Goal: Information Seeking & Learning: Learn about a topic

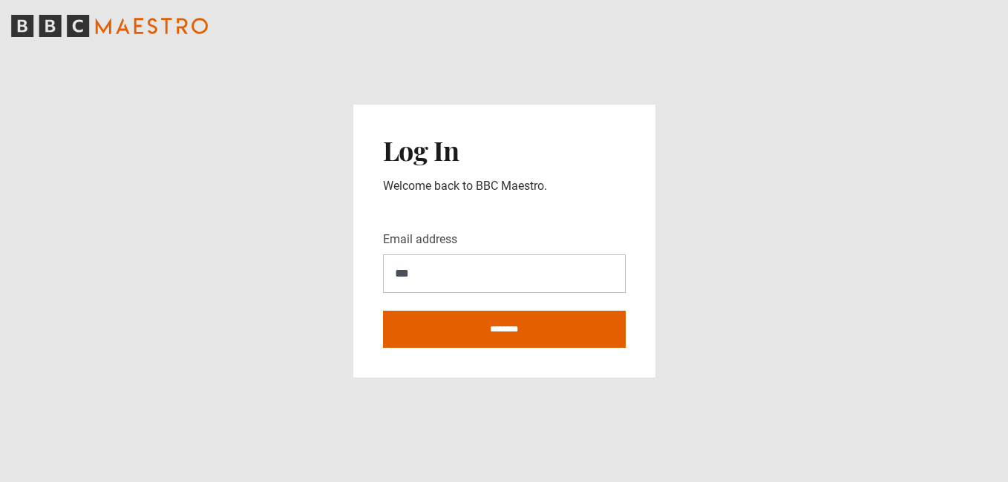
type input "**********"
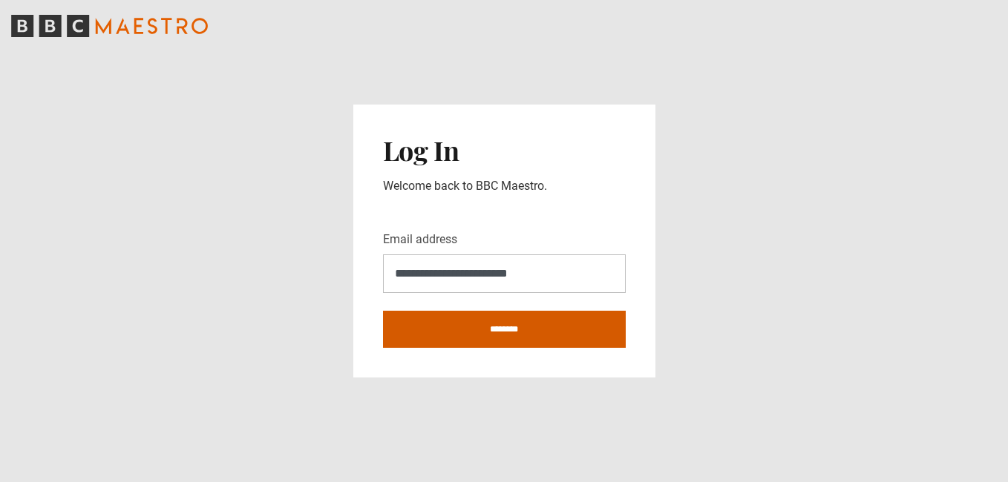
click at [496, 326] on input "********" at bounding box center [504, 329] width 243 height 37
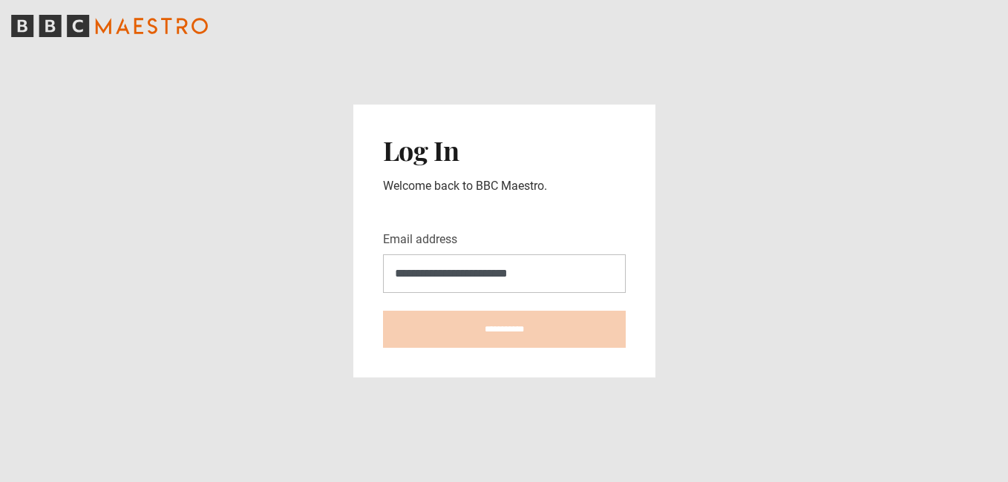
type input "**********"
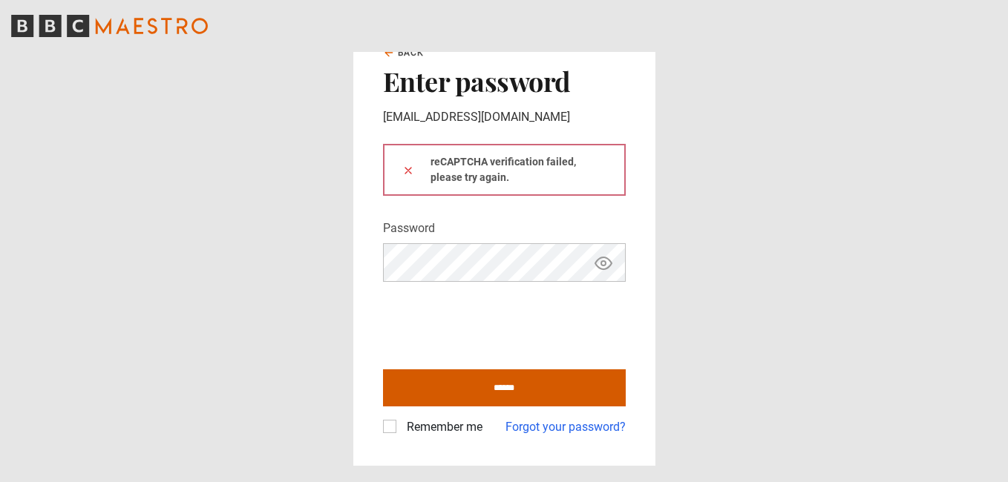
click at [528, 383] on input "******" at bounding box center [504, 388] width 243 height 37
type input "**********"
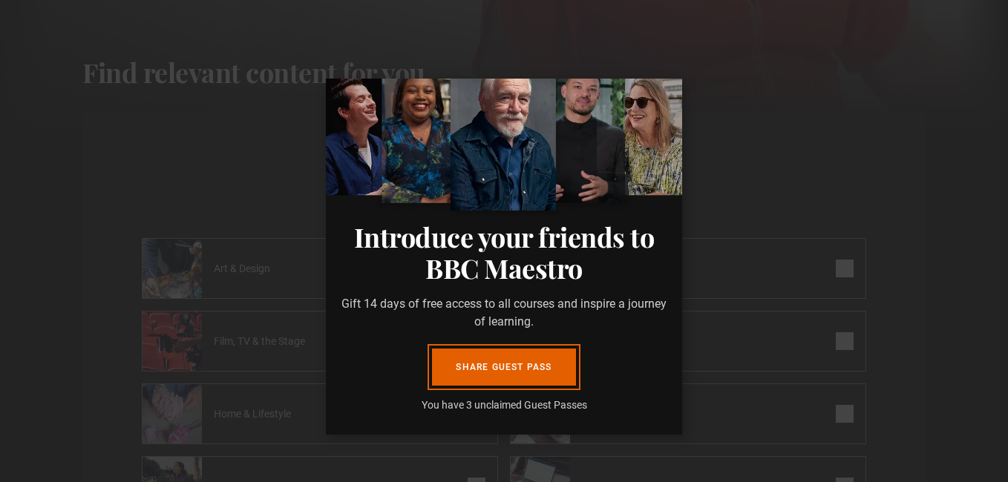
scroll to position [72, 0]
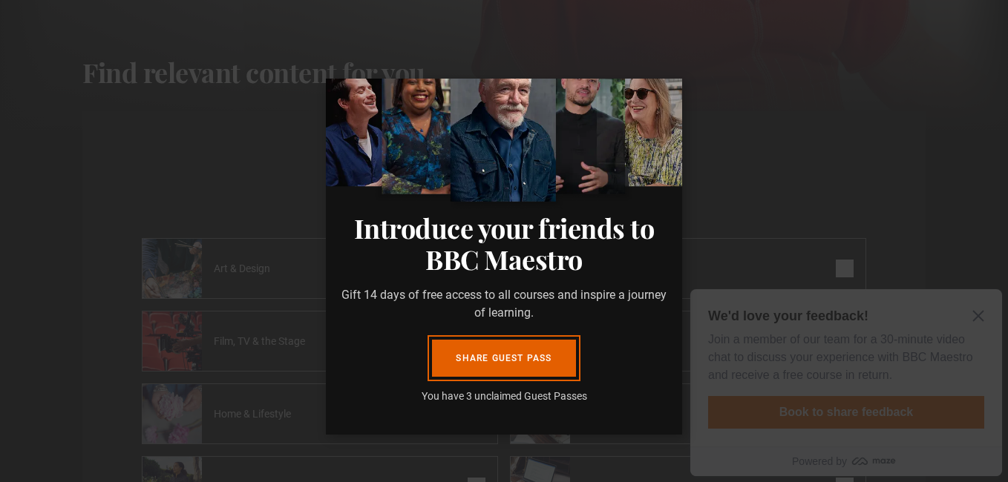
click at [682, 168] on dialog "Introduce your friends to BBC Maestro Gift 14 days of free access to all course…" at bounding box center [504, 257] width 356 height 356
click at [326, 222] on dialog "Introduce your friends to BBC Maestro Gift 14 days of free access to all course…" at bounding box center [504, 257] width 356 height 356
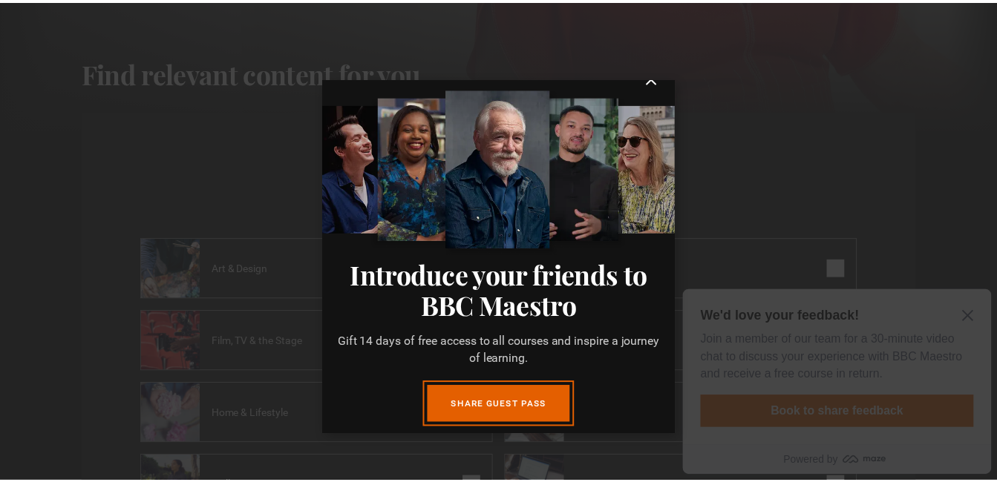
scroll to position [0, 0]
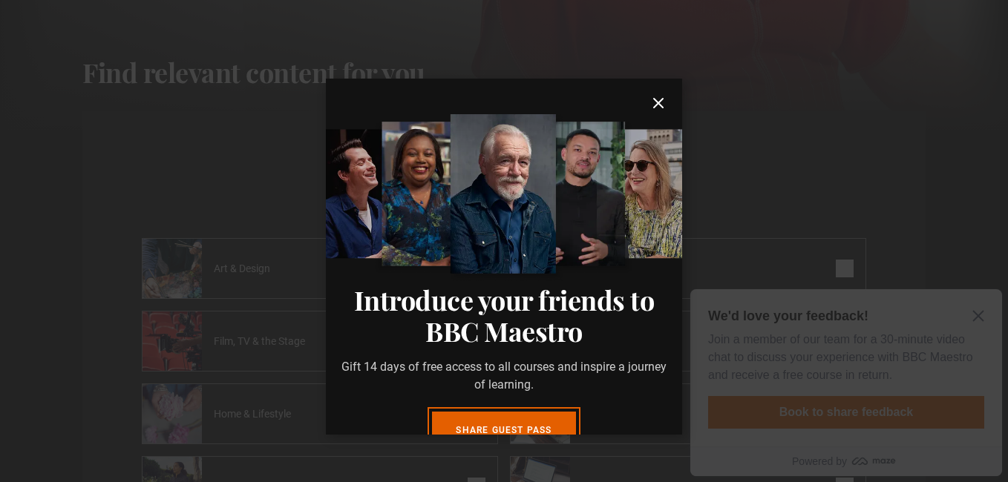
click at [649, 103] on icon "submit" at bounding box center [658, 103] width 18 height 18
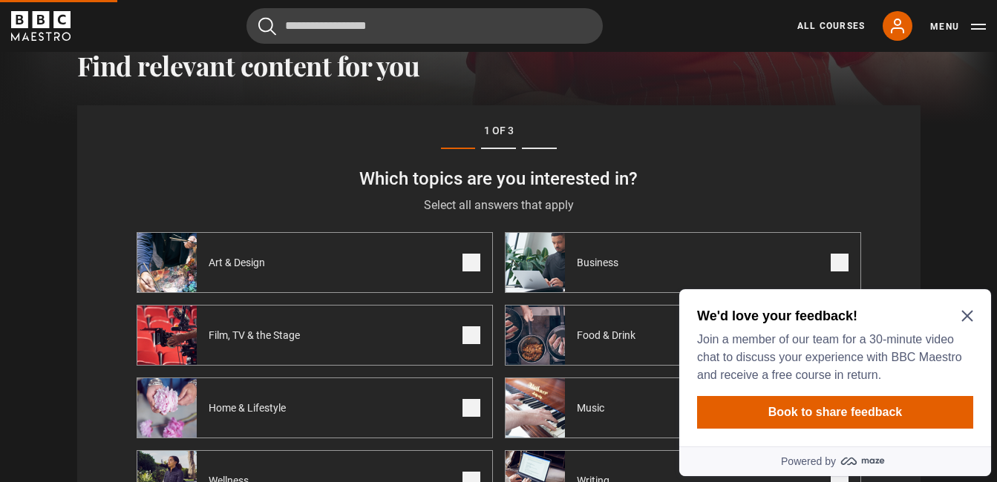
click at [967, 309] on div "We'd love your feedback! Join a member of our team for a 30-minute video chat t…" at bounding box center [835, 345] width 276 height 77
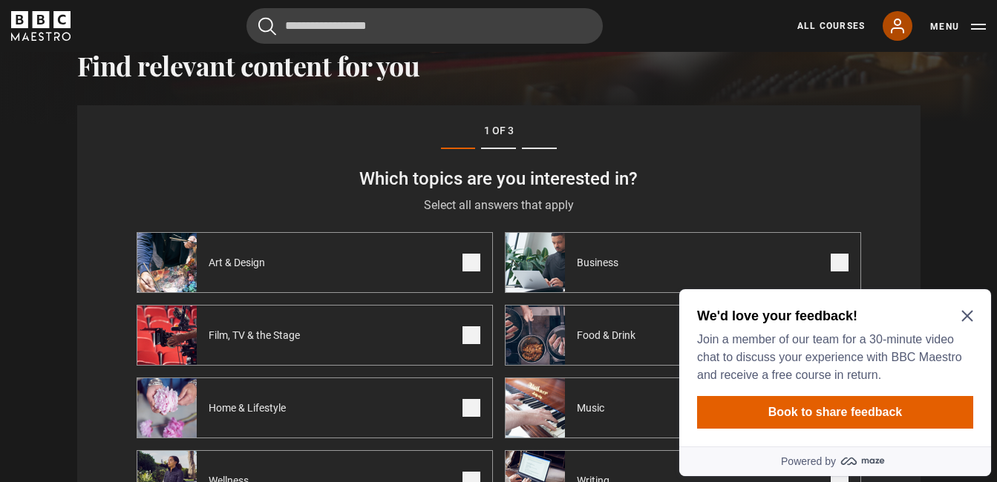
click at [899, 29] on icon at bounding box center [897, 25] width 12 height 13
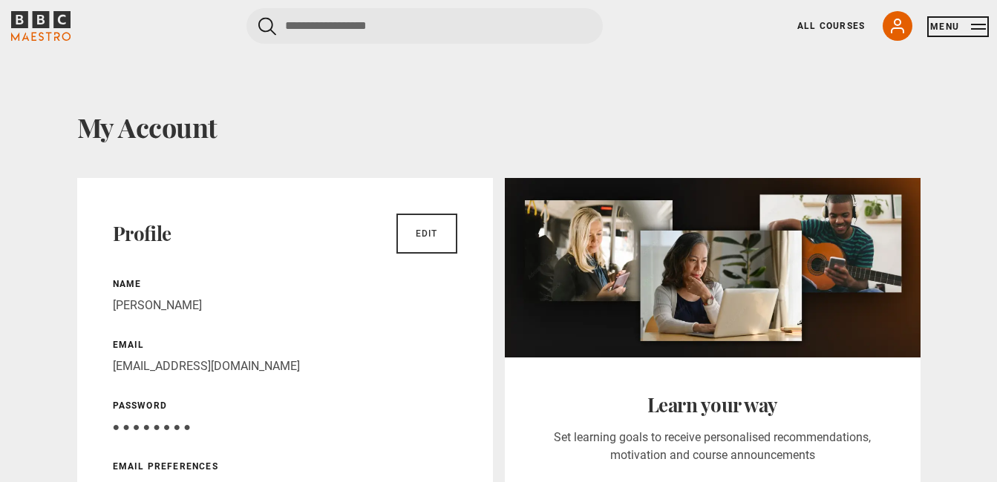
click at [978, 22] on button "Menu" at bounding box center [958, 26] width 56 height 15
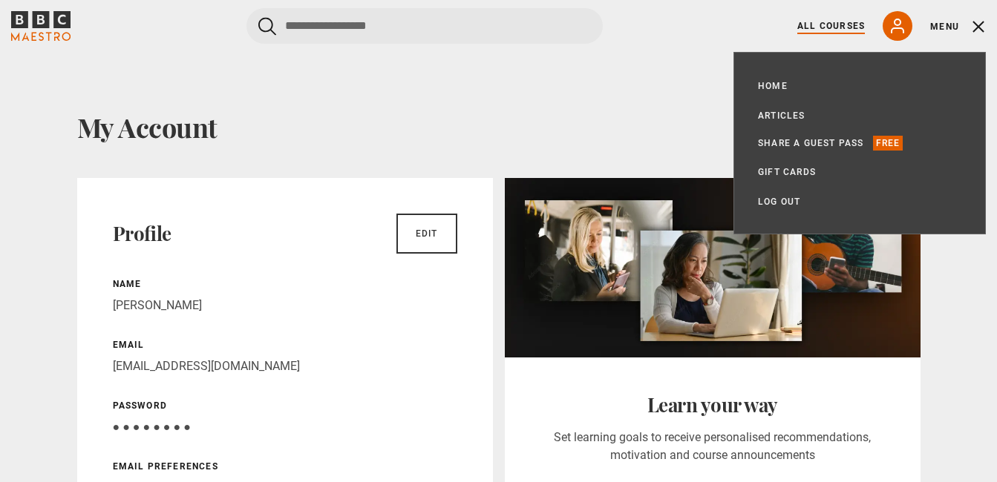
click at [822, 26] on link "All Courses" at bounding box center [831, 25] width 68 height 13
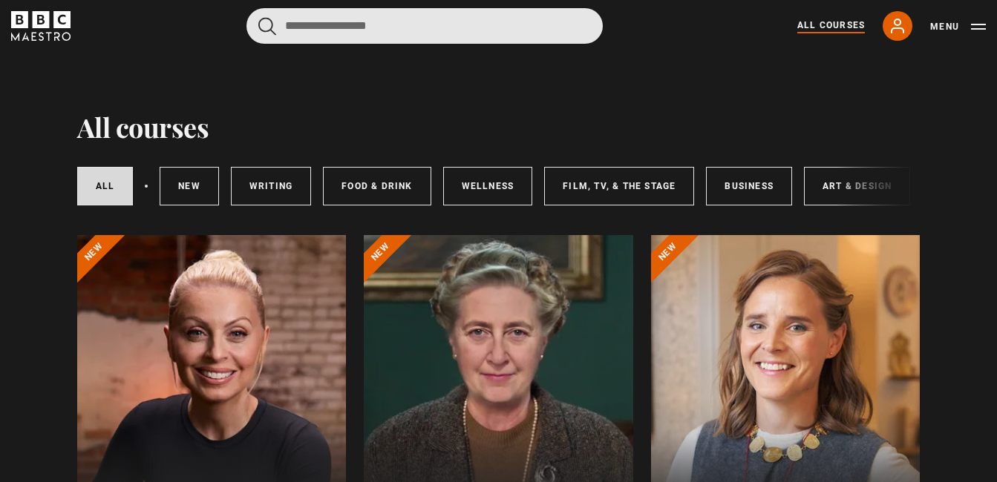
click at [341, 33] on input "Search" at bounding box center [424, 26] width 356 height 36
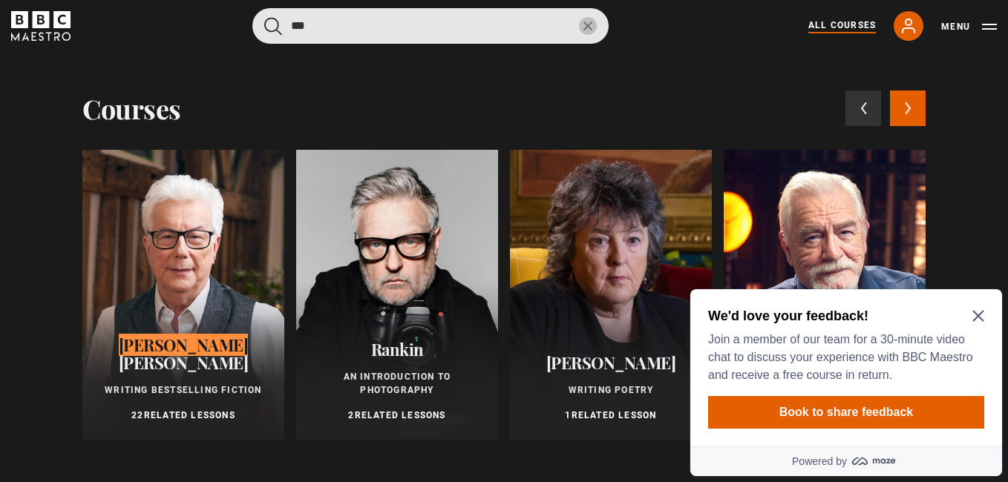
type input "***"
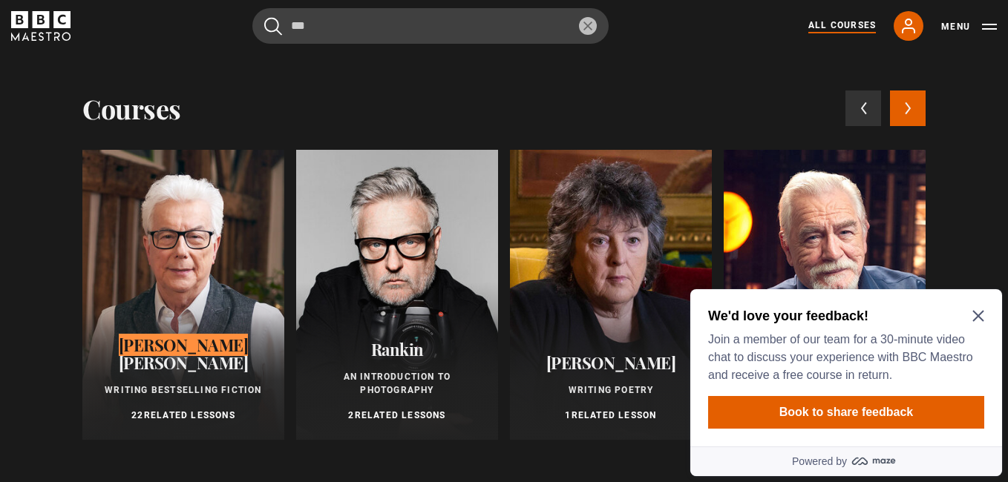
click at [177, 373] on span "Follett" at bounding box center [184, 363] width 130 height 22
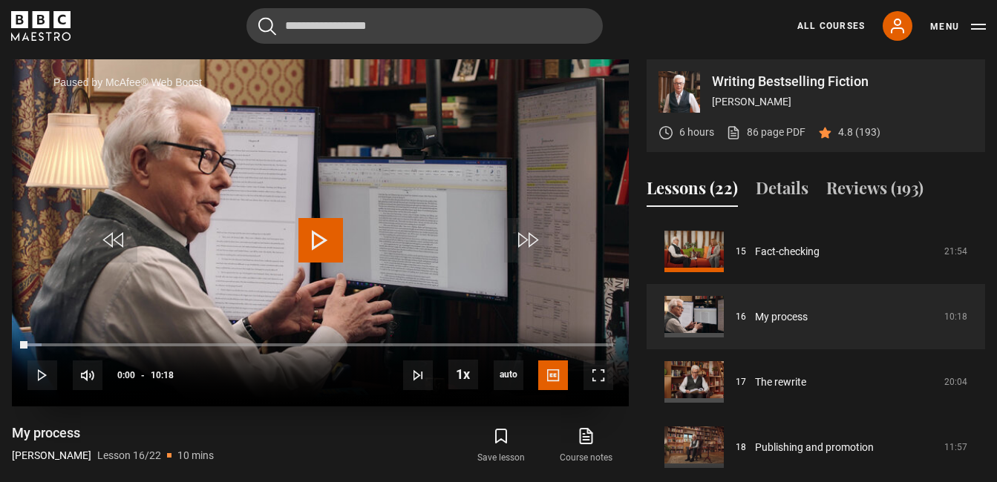
click at [30, 77] on div "Paused by McAfee® Web Boost" at bounding box center [123, 83] width 208 height 32
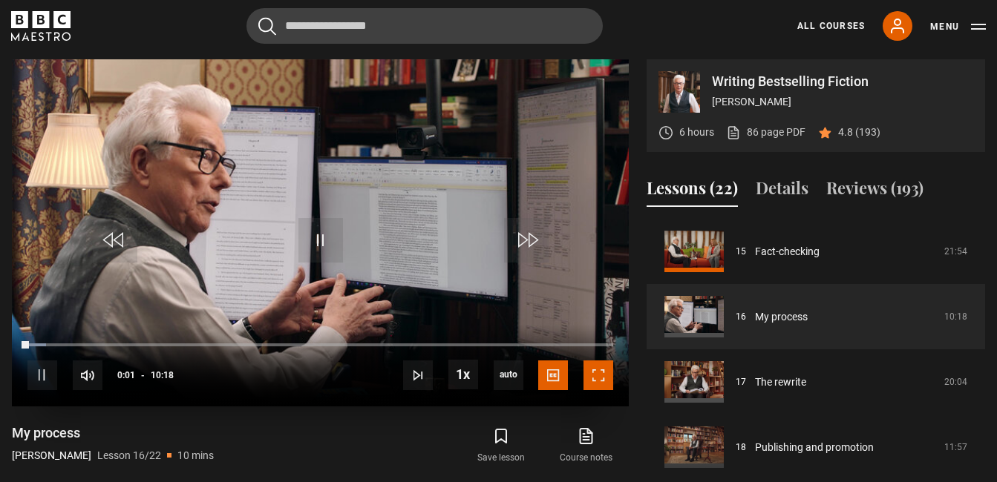
click at [595, 378] on span "Video Player" at bounding box center [598, 376] width 30 height 30
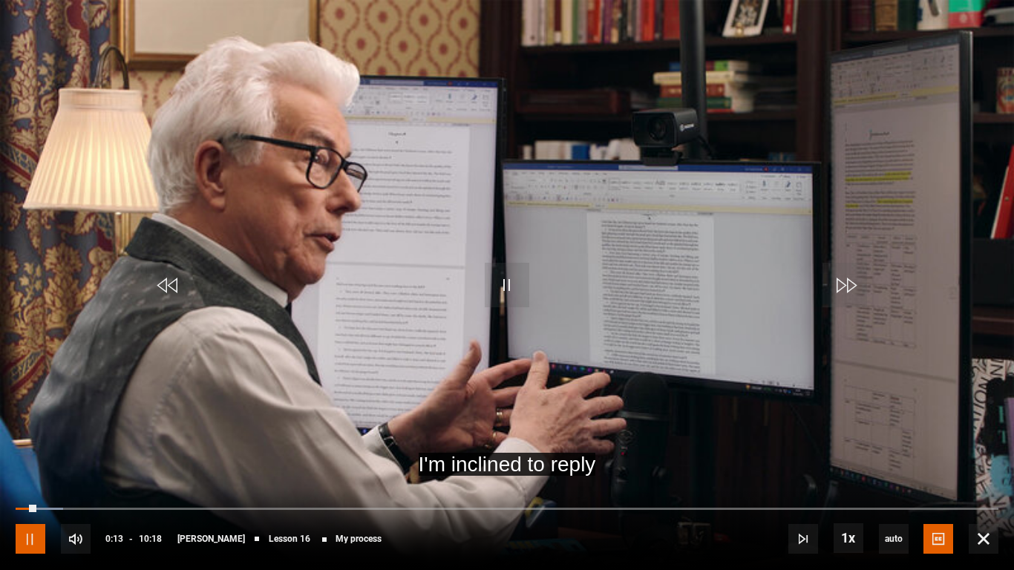
click at [31, 482] on span "Video Player" at bounding box center [31, 539] width 30 height 30
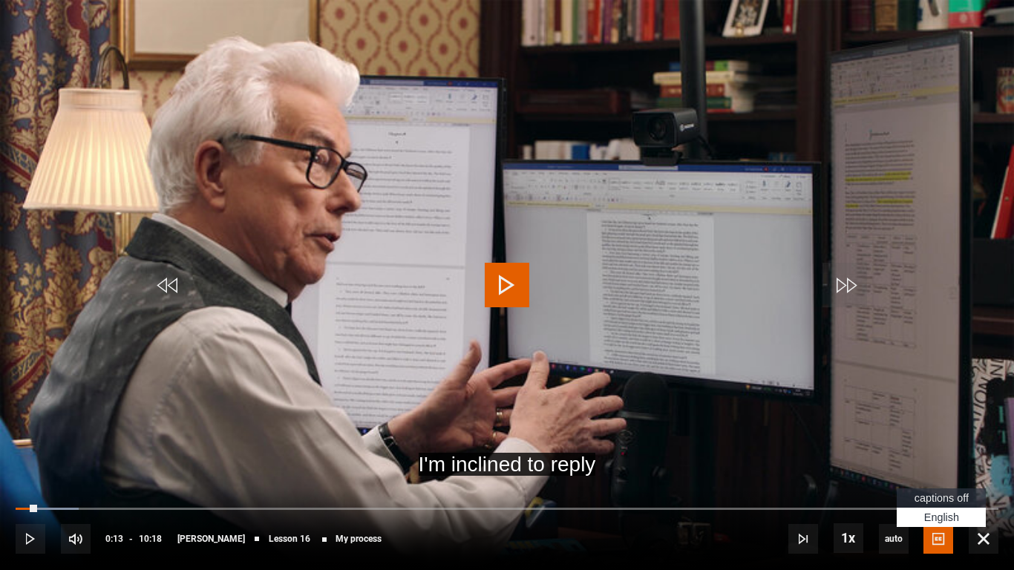
click at [937, 482] on span "captions off" at bounding box center [941, 498] width 54 height 12
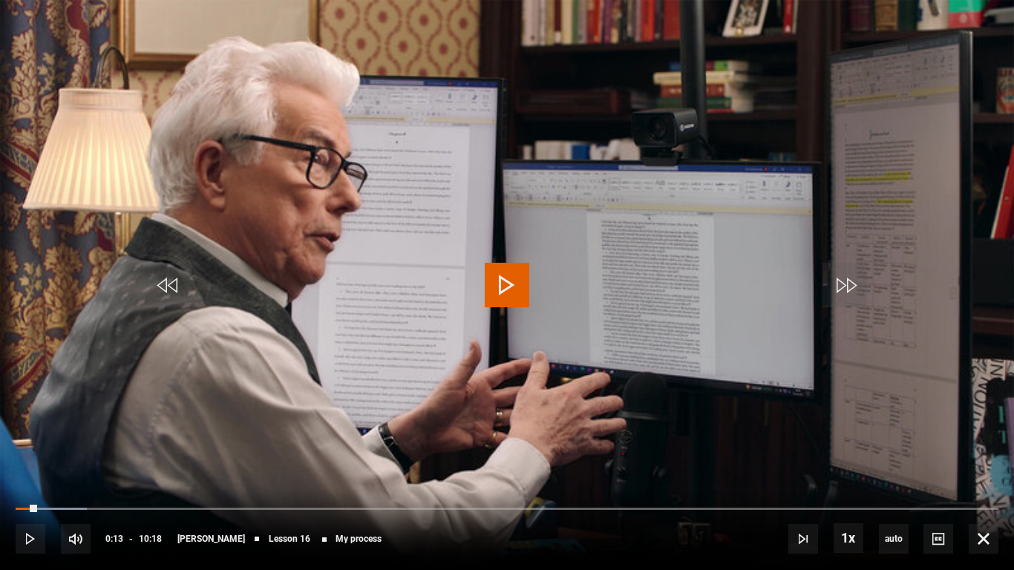
click at [510, 289] on span "Video Player" at bounding box center [507, 285] width 45 height 45
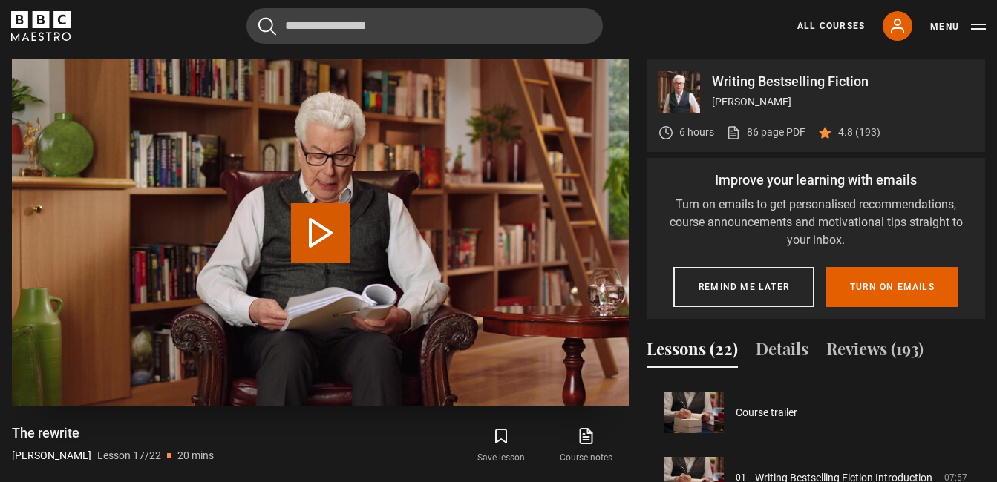
scroll to position [1045, 0]
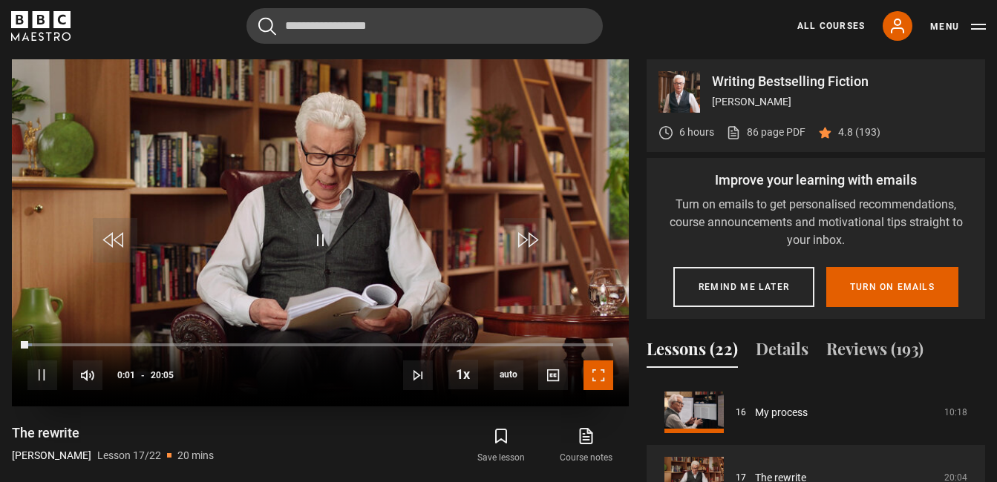
click at [594, 381] on span "Video Player" at bounding box center [598, 376] width 30 height 30
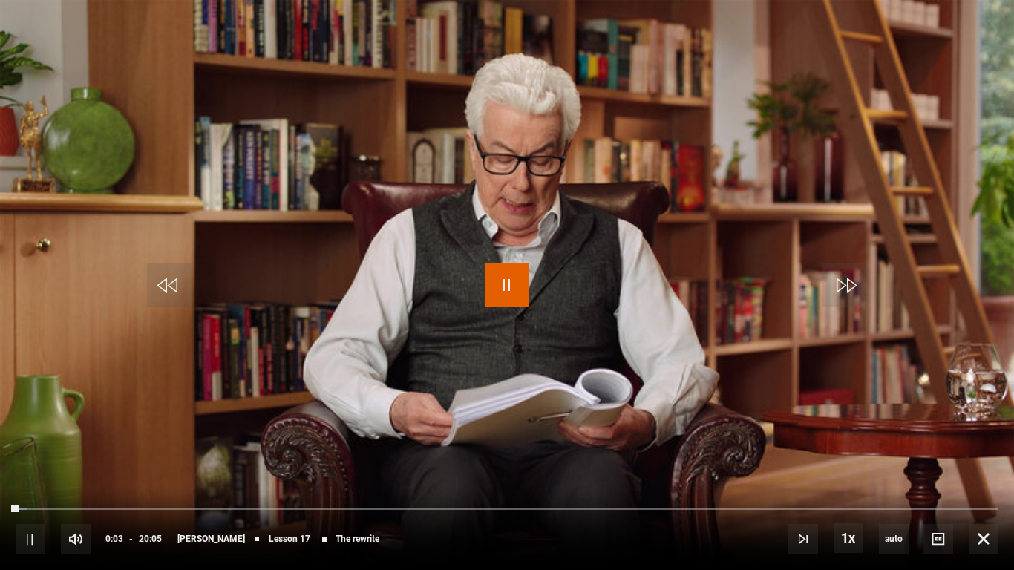
click at [516, 293] on span "Video Player" at bounding box center [507, 285] width 45 height 45
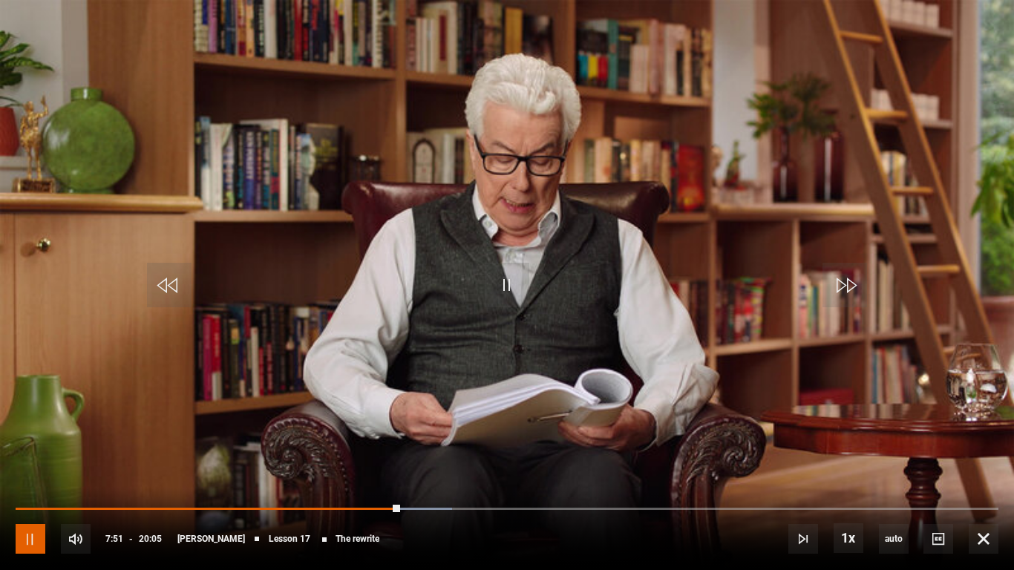
click at [32, 482] on span "Video Player" at bounding box center [31, 539] width 30 height 30
click at [513, 272] on span "Video Player" at bounding box center [507, 285] width 45 height 45
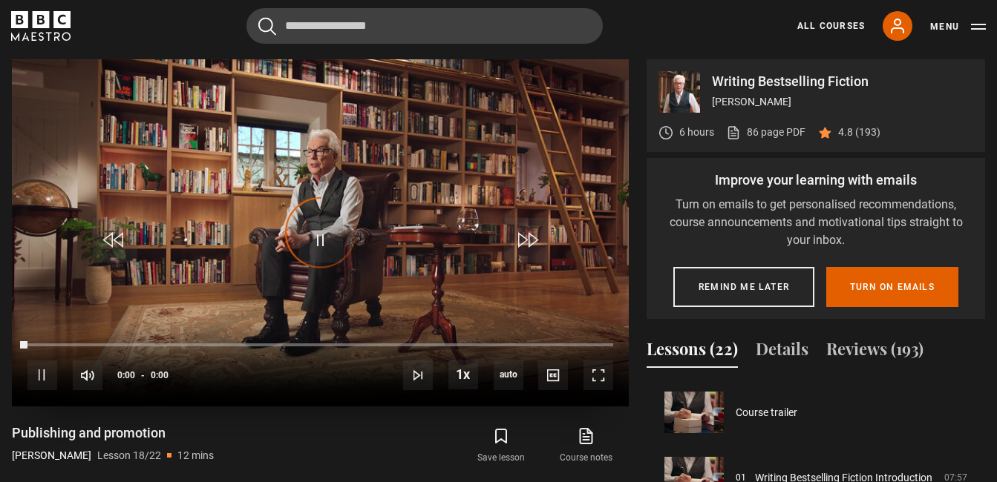
scroll to position [1110, 0]
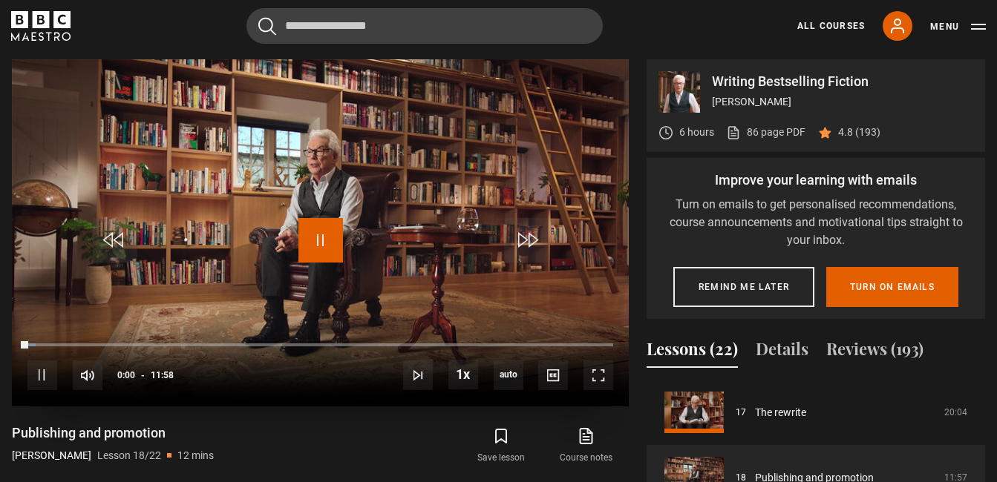
click at [323, 243] on span "Video Player" at bounding box center [320, 240] width 45 height 45
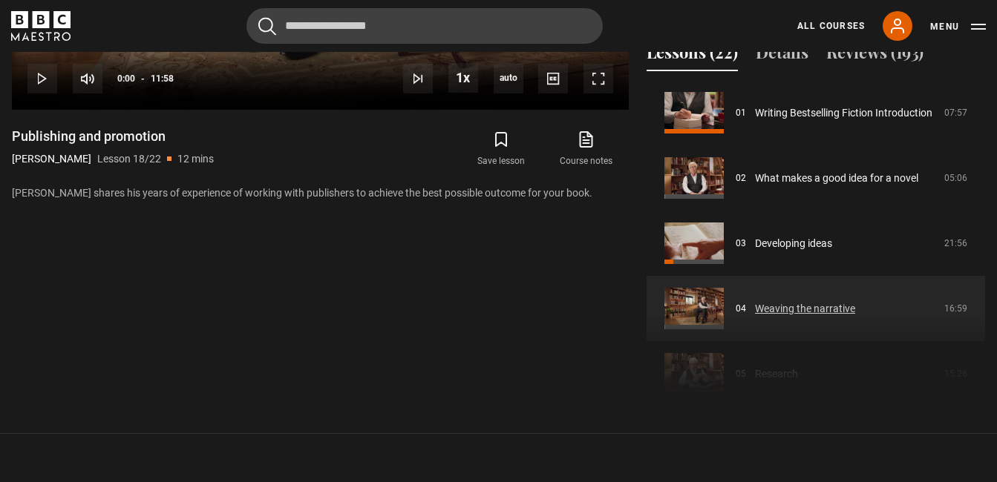
scroll to position [0, 0]
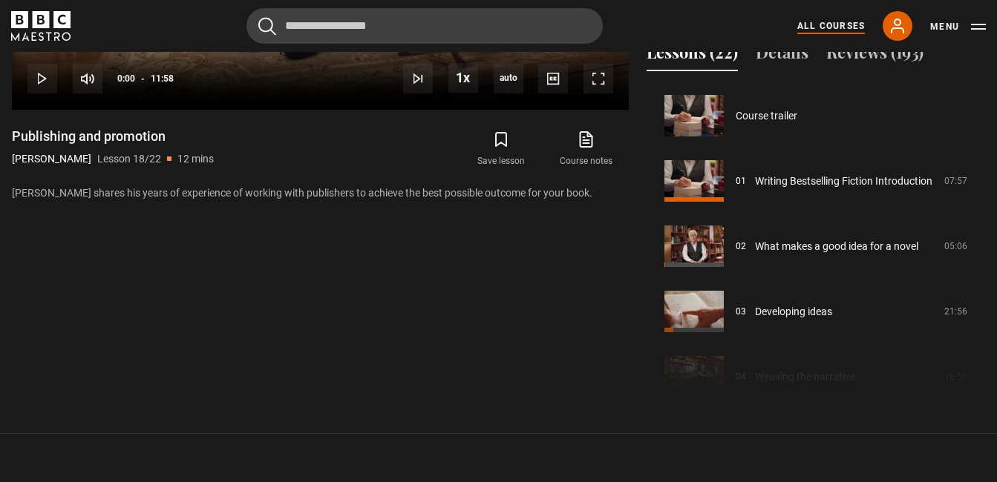
click at [819, 25] on link "All Courses" at bounding box center [831, 25] width 68 height 13
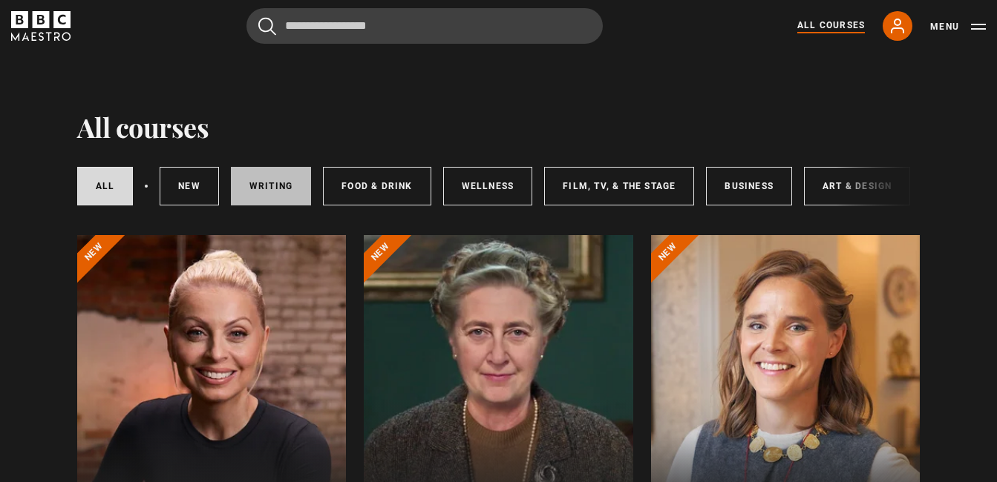
click at [275, 188] on link "Writing" at bounding box center [271, 186] width 80 height 39
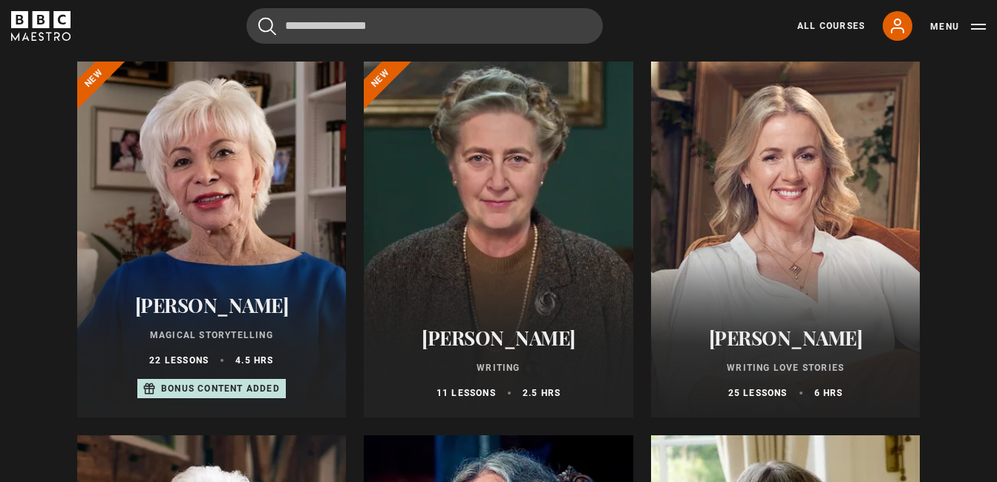
scroll to position [223, 0]
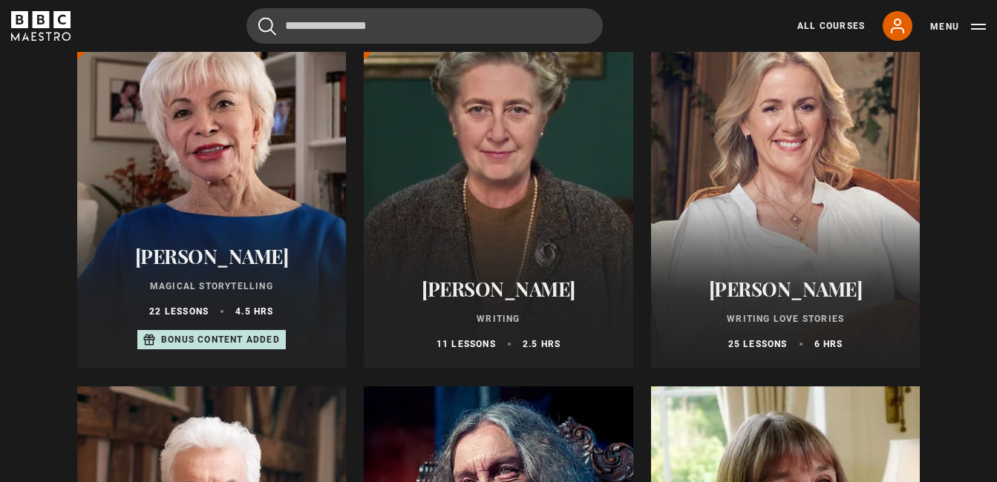
click at [211, 263] on h2 "[PERSON_NAME]" at bounding box center [212, 256] width 234 height 23
click at [218, 278] on div "Isabel Allende Magical Storytelling 22 lessons 4.5 hrs Bonus content added" at bounding box center [211, 298] width 269 height 142
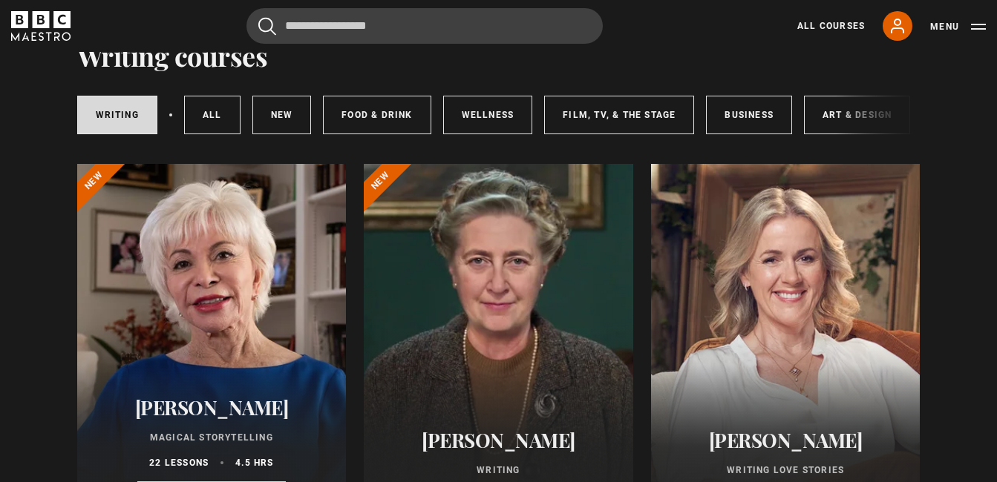
scroll to position [0, 0]
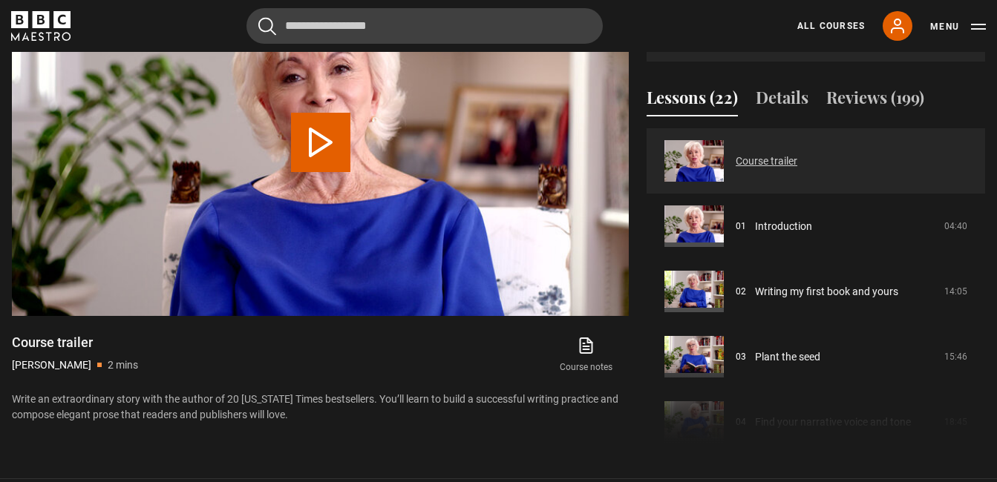
click at [748, 164] on link "Course trailer" at bounding box center [766, 162] width 62 height 16
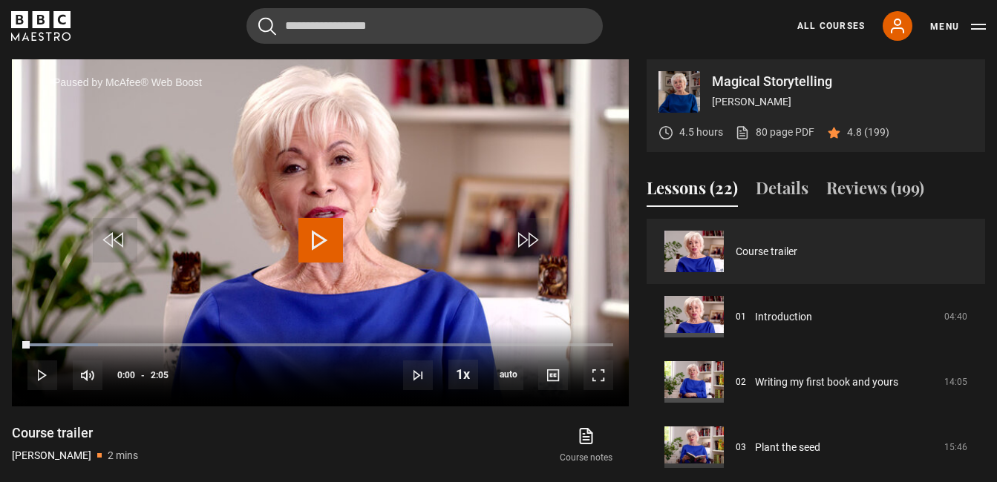
scroll to position [726, 0]
click at [84, 79] on div "Paused by McAfee® Web Boost" at bounding box center [123, 83] width 208 height 32
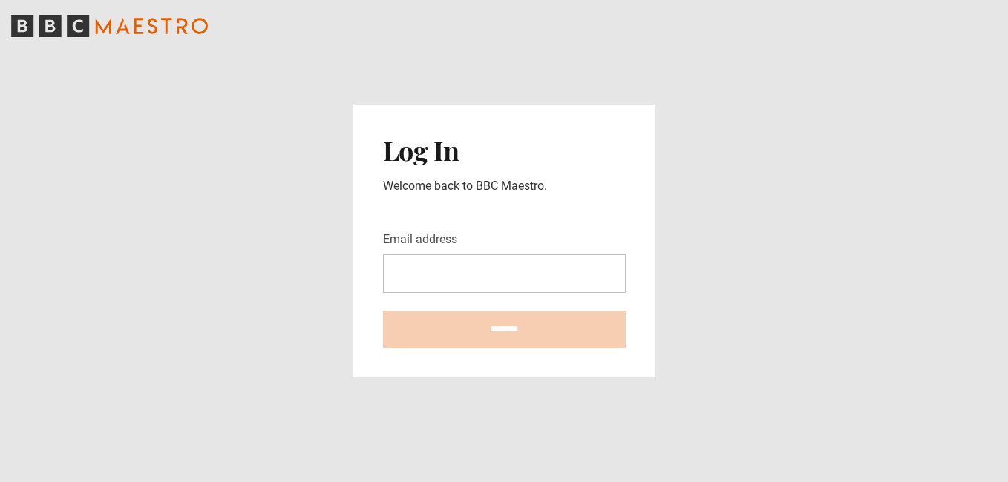
drag, startPoint x: 0, startPoint y: 0, endPoint x: 558, endPoint y: 281, distance: 624.9
click at [558, 281] on input "Email address" at bounding box center [504, 274] width 243 height 39
type input "**********"
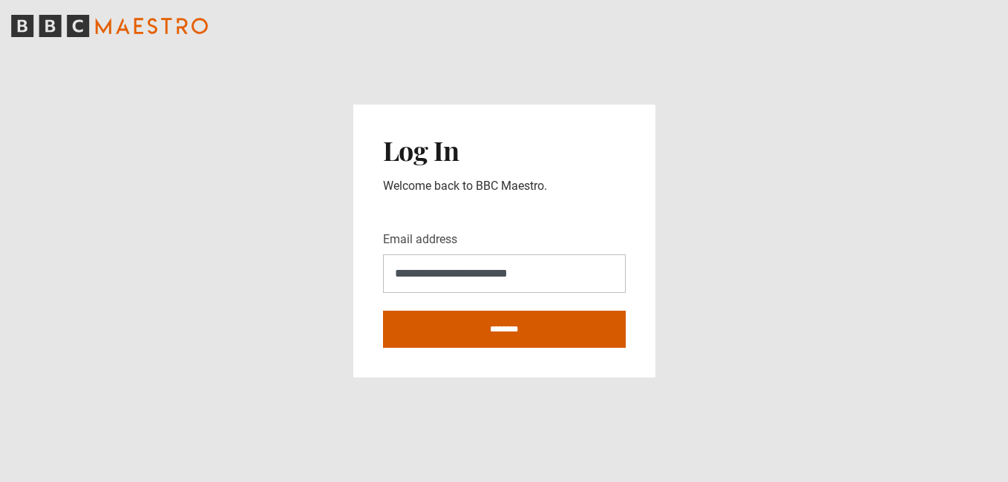
click at [505, 337] on input "********" at bounding box center [504, 329] width 243 height 37
type input "**********"
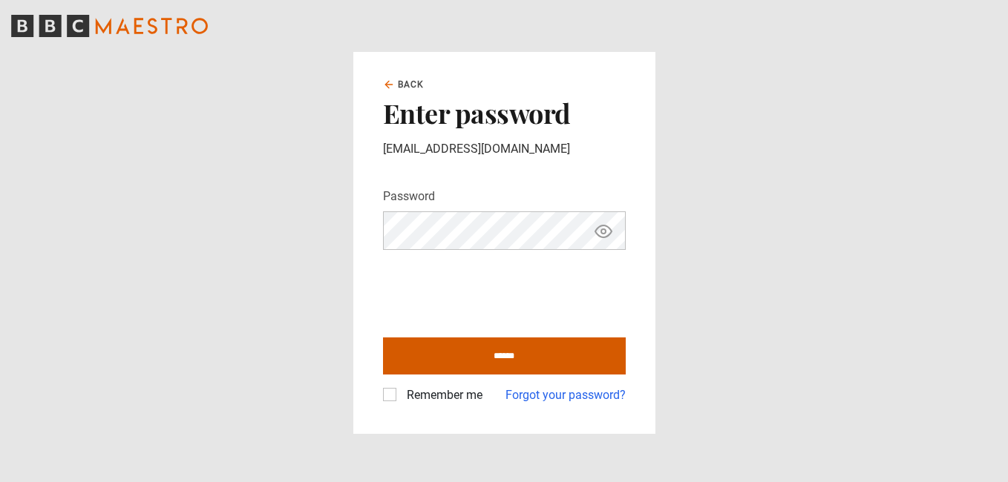
click at [499, 358] on input "******" at bounding box center [504, 356] width 243 height 37
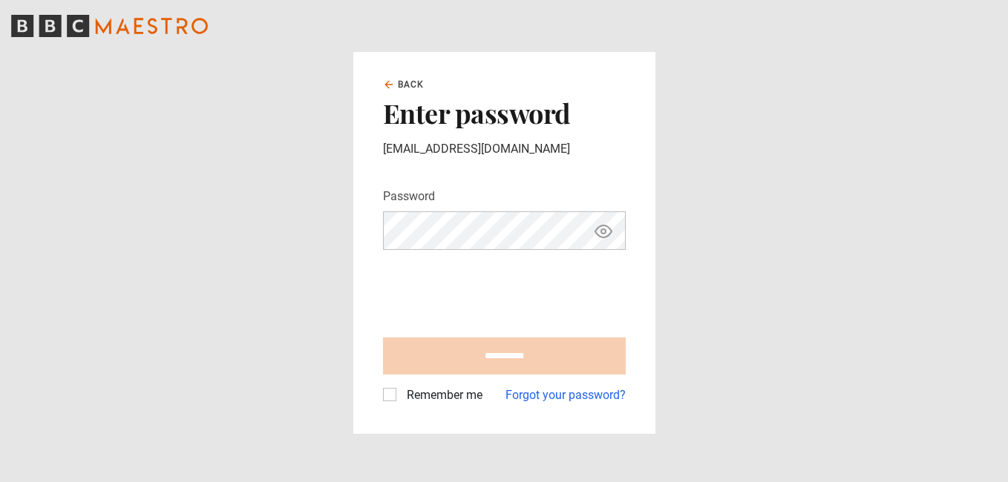
type input "**********"
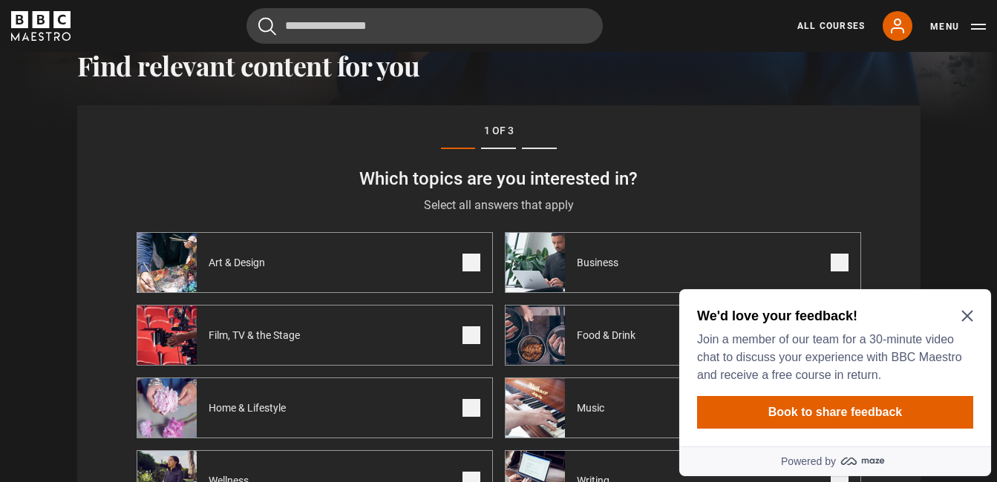
click at [965, 317] on icon "Close Maze Prompt" at bounding box center [966, 316] width 11 height 11
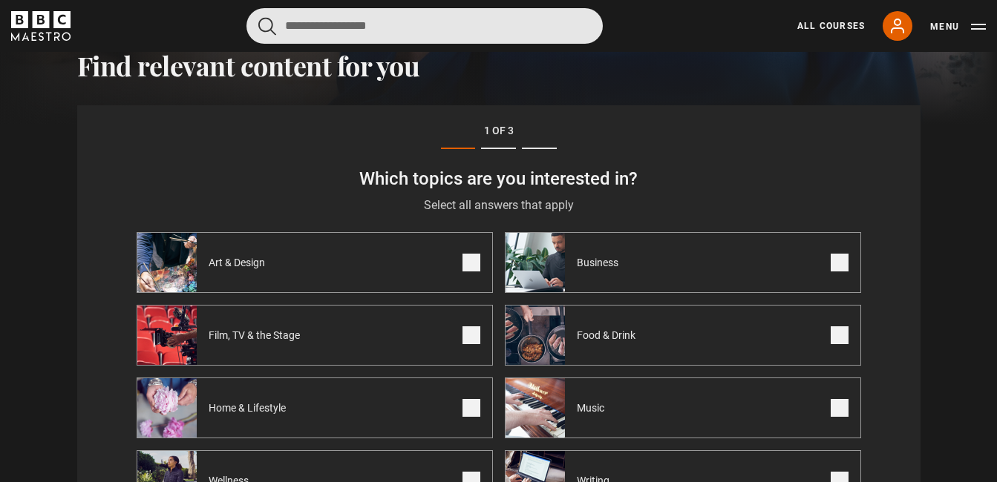
click at [301, 34] on input "Search" at bounding box center [424, 26] width 356 height 36
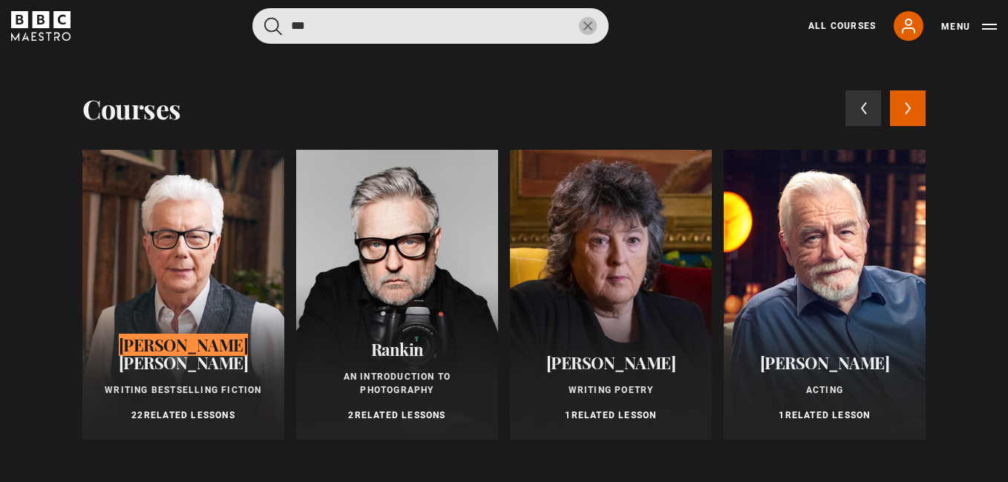
type input "***"
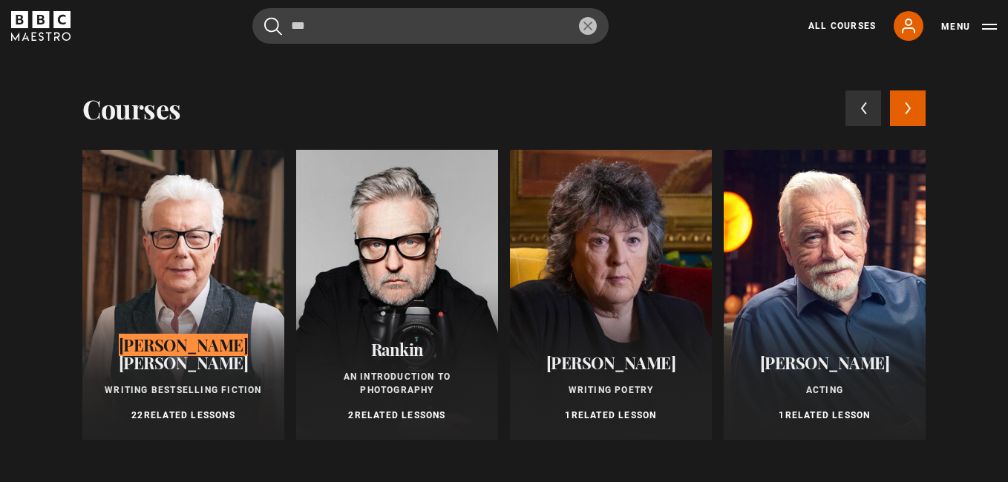
click at [178, 336] on div "[PERSON_NAME] Writing Bestselling Fiction 22 Related Lessons" at bounding box center [183, 379] width 202 height 122
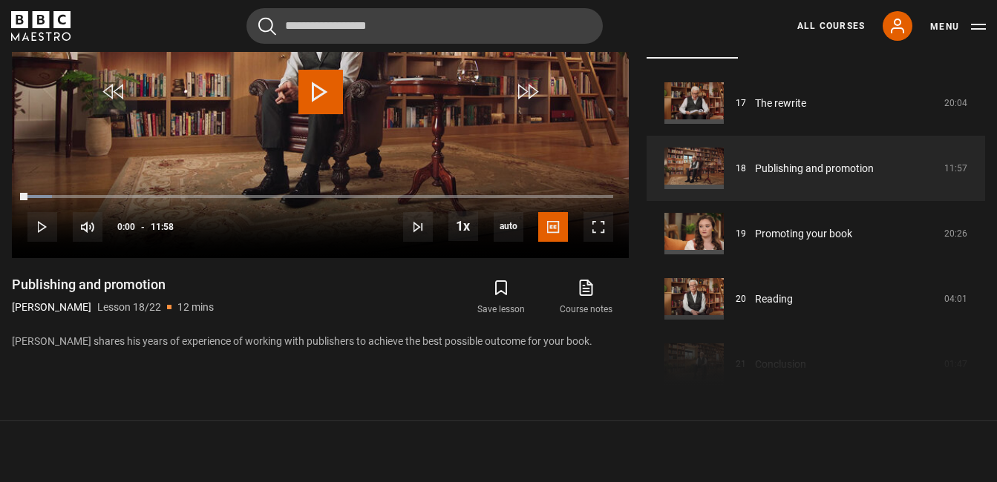
scroll to position [671, 0]
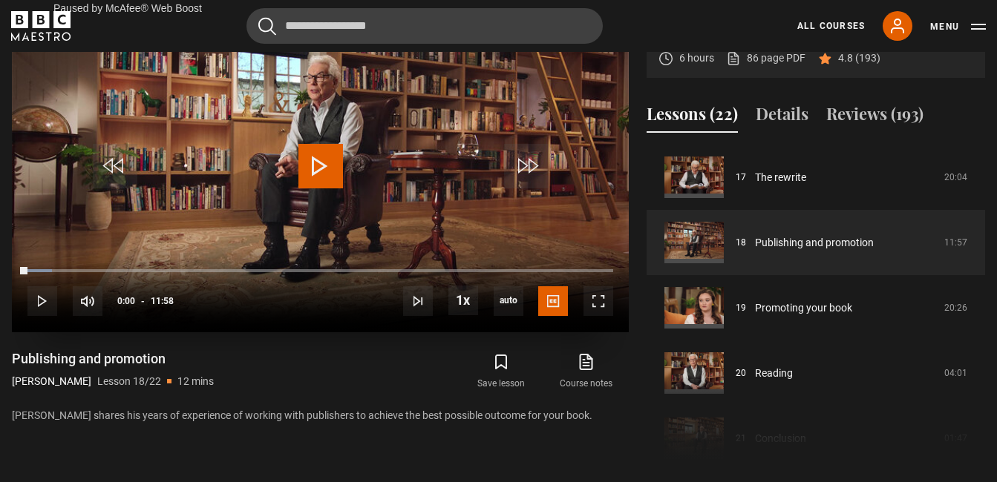
click at [321, 160] on span "Video Player" at bounding box center [320, 166] width 45 height 45
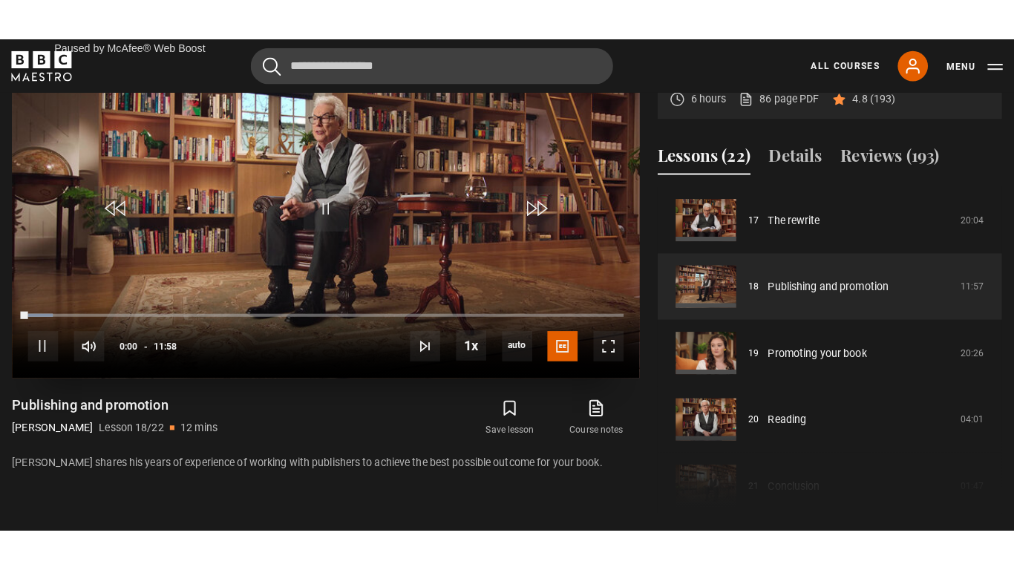
scroll to position [656, 0]
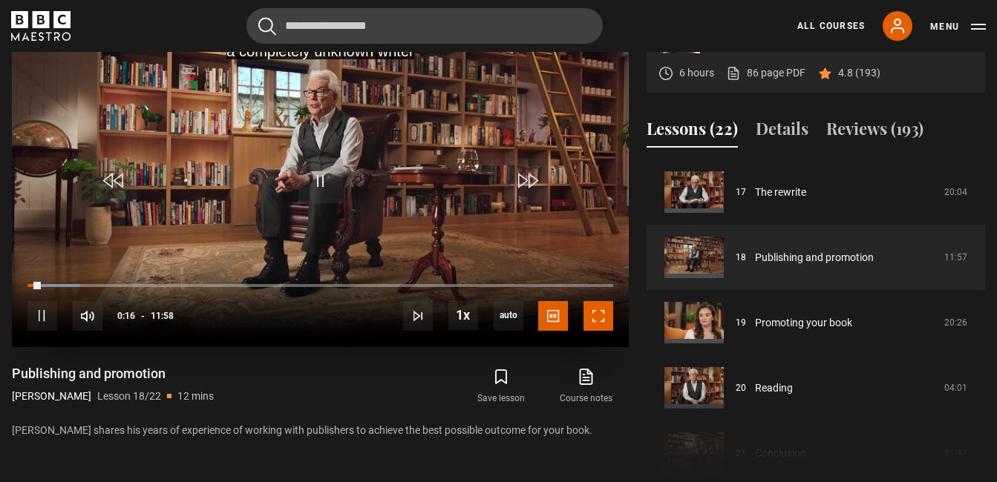
click at [603, 312] on span "Video Player" at bounding box center [598, 316] width 30 height 30
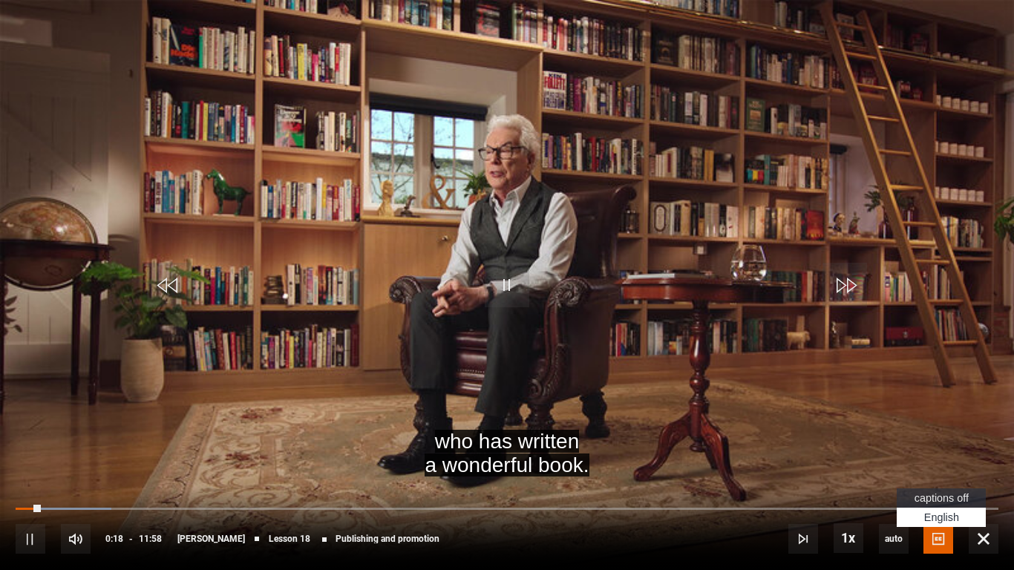
click at [937, 482] on span "Video Player" at bounding box center [938, 539] width 30 height 30
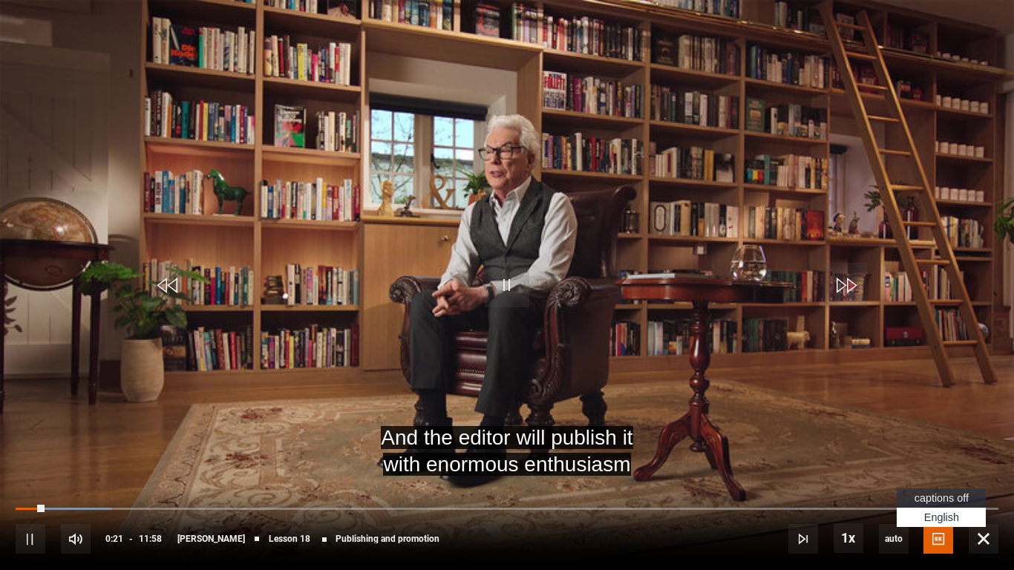
click at [937, 482] on span "captions off" at bounding box center [941, 498] width 54 height 12
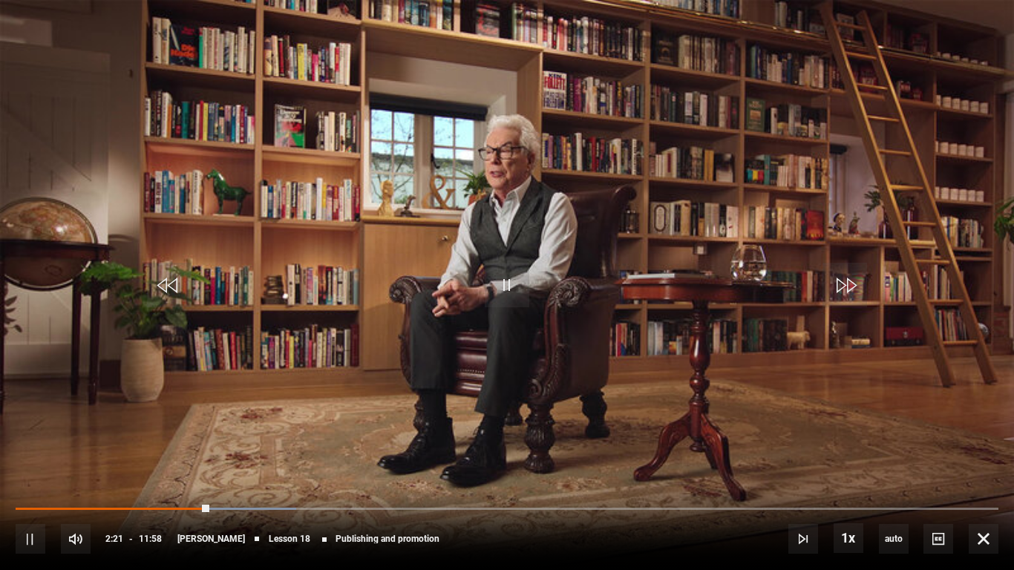
click at [486, 482] on div "10s Skip Back 10 seconds Pause 10s Skip Forward 10 seconds Loaded : 28.55% 05:4…" at bounding box center [507, 529] width 1014 height 82
click at [544, 482] on div "10s Skip Back 10 seconds Pause 10s Skip Forward 10 seconds Loaded : 28.55% 06:2…" at bounding box center [507, 529] width 1014 height 82
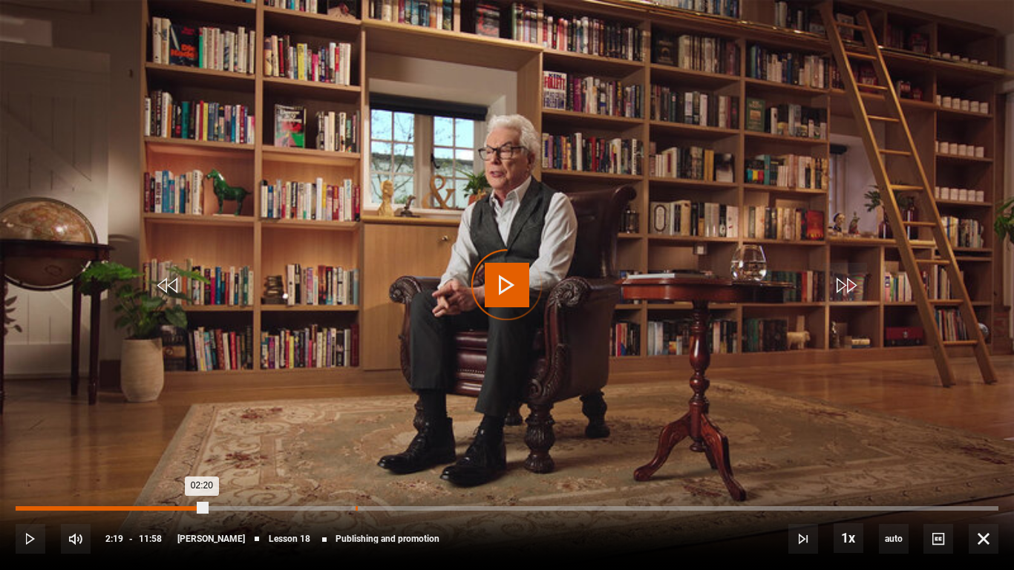
drag, startPoint x: 206, startPoint y: 504, endPoint x: 355, endPoint y: 507, distance: 149.2
click at [355, 482] on div "Loaded : 0.00% 04:08 02:20" at bounding box center [507, 508] width 983 height 4
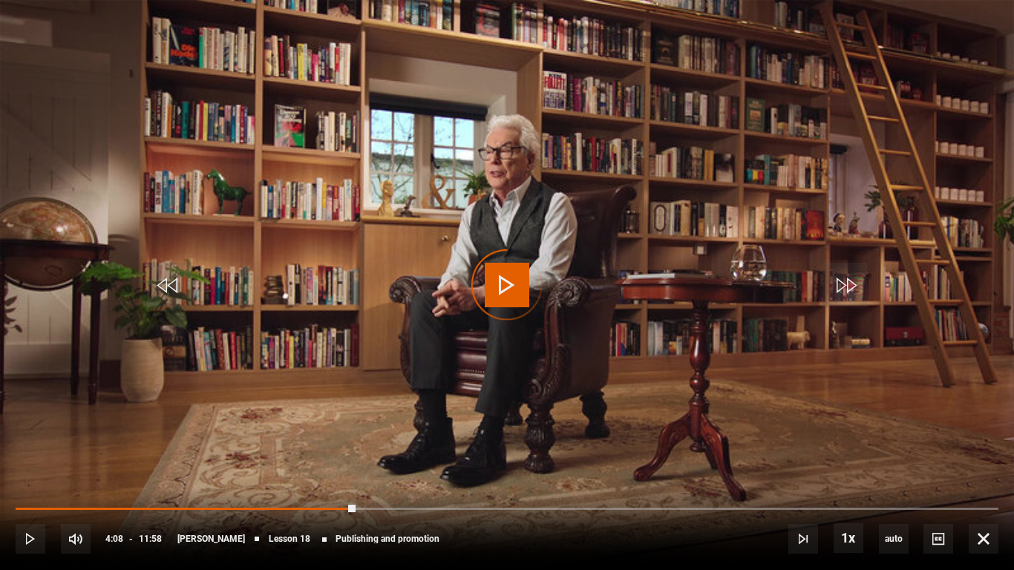
drag, startPoint x: 355, startPoint y: 507, endPoint x: 449, endPoint y: 504, distance: 93.6
click at [449, 482] on div "10s Skip Back 10 seconds Play 10s Skip Forward 10 seconds Loaded : 0.00% 04:51 …" at bounding box center [507, 529] width 1014 height 82
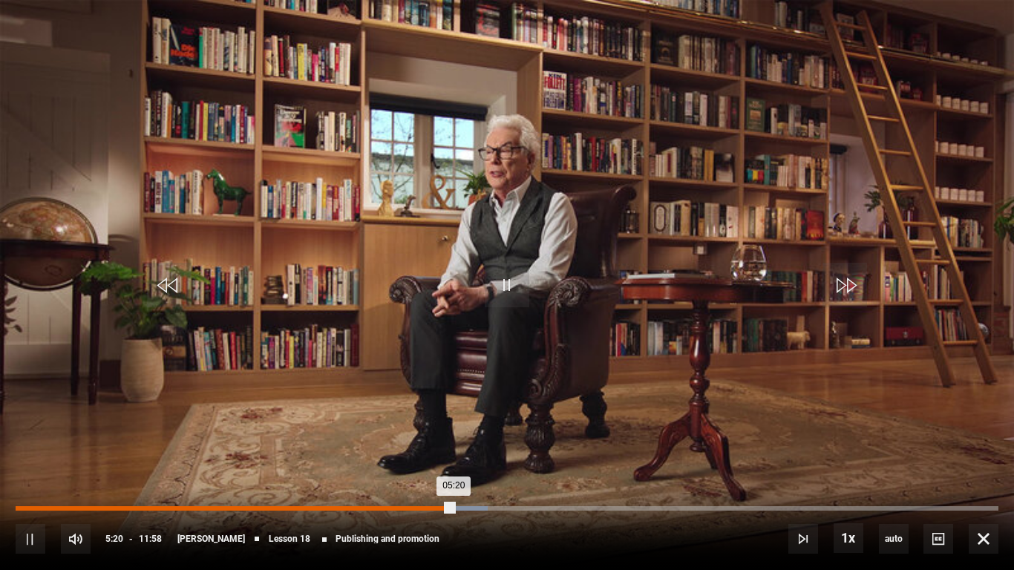
click at [207, 482] on div "Loaded : 48.05% 02:19 05:20" at bounding box center [507, 508] width 983 height 4
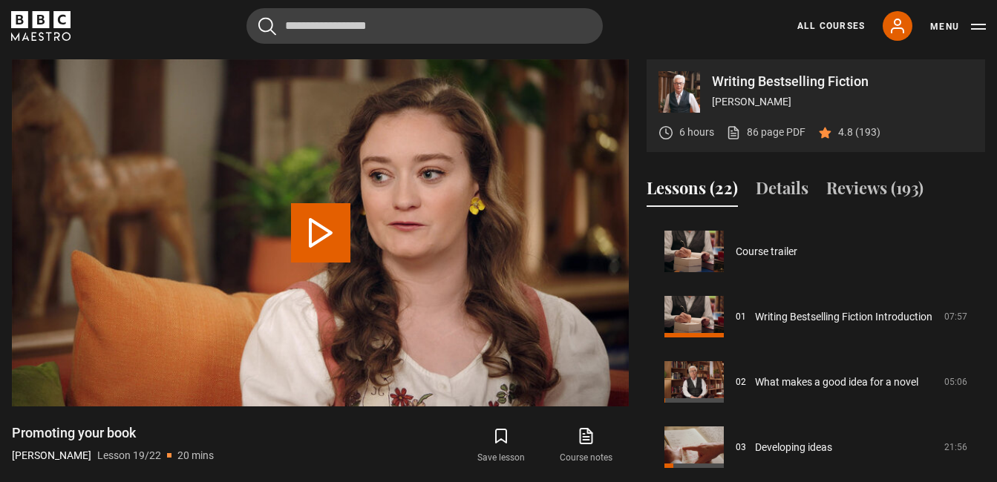
scroll to position [1175, 0]
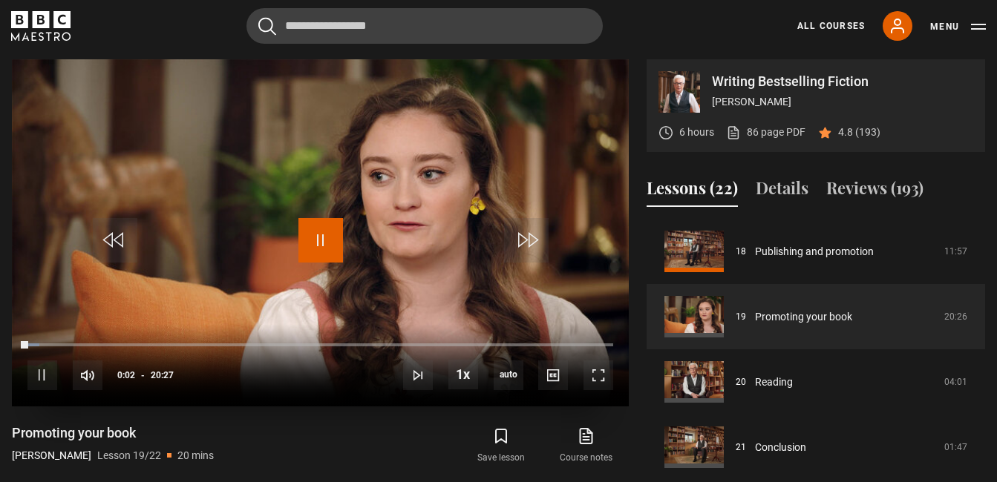
click at [323, 249] on span "Video Player" at bounding box center [320, 240] width 45 height 45
click at [592, 381] on span "Video Player" at bounding box center [598, 376] width 30 height 30
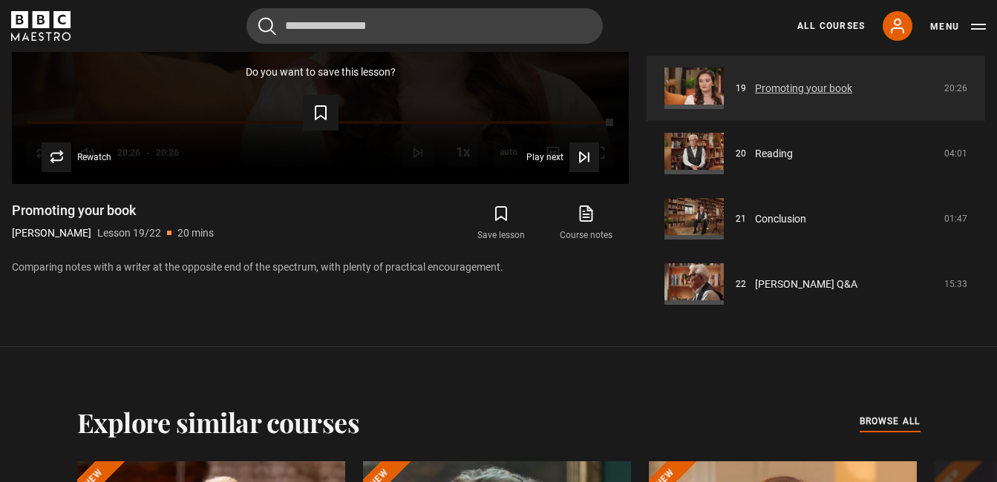
scroll to position [671, 0]
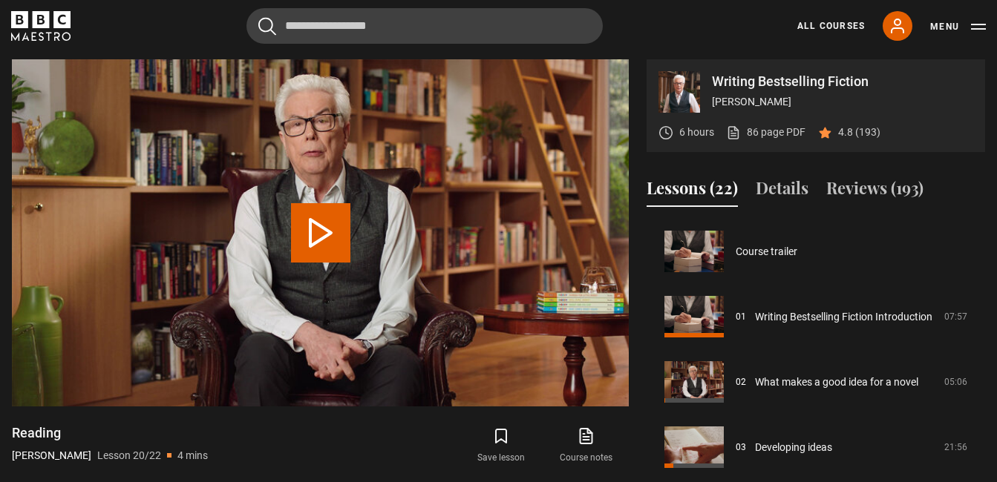
scroll to position [1181, 0]
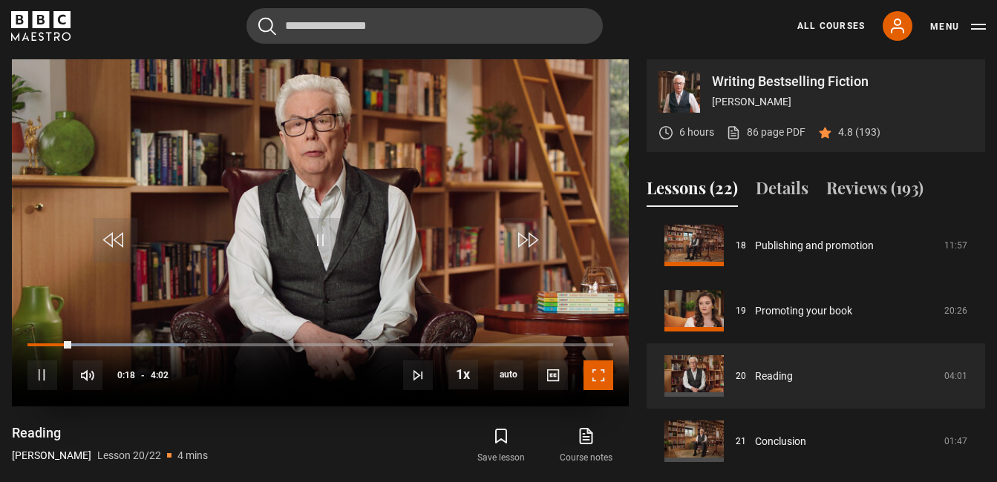
click at [609, 378] on span "Video Player" at bounding box center [598, 376] width 30 height 30
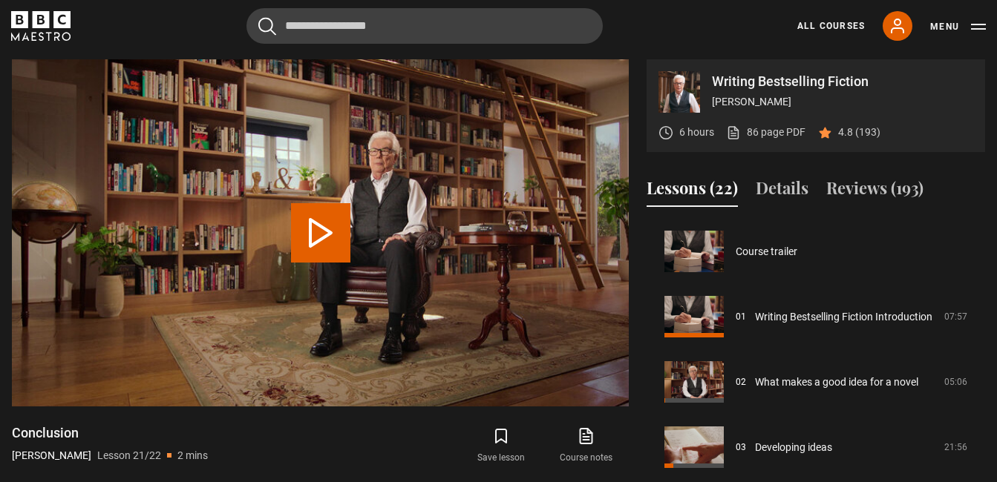
scroll to position [1181, 0]
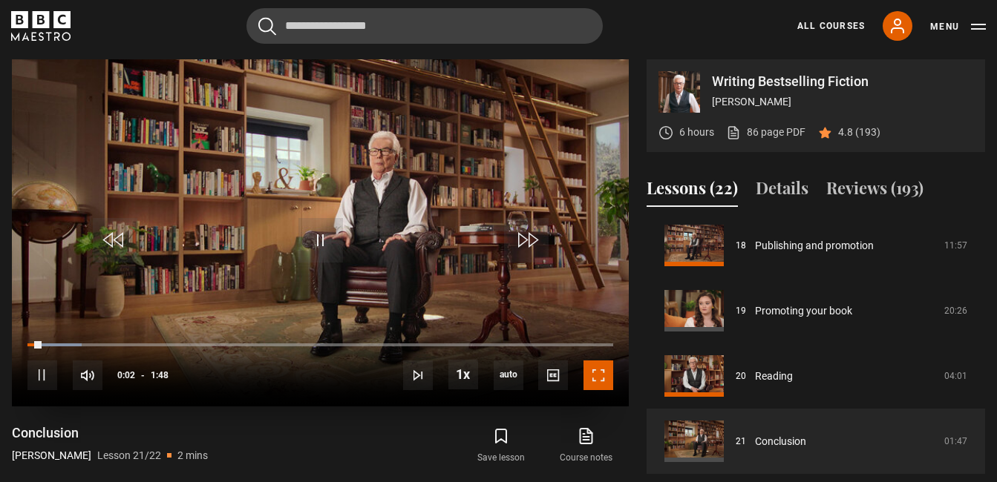
click at [603, 379] on span "Video Player" at bounding box center [598, 376] width 30 height 30
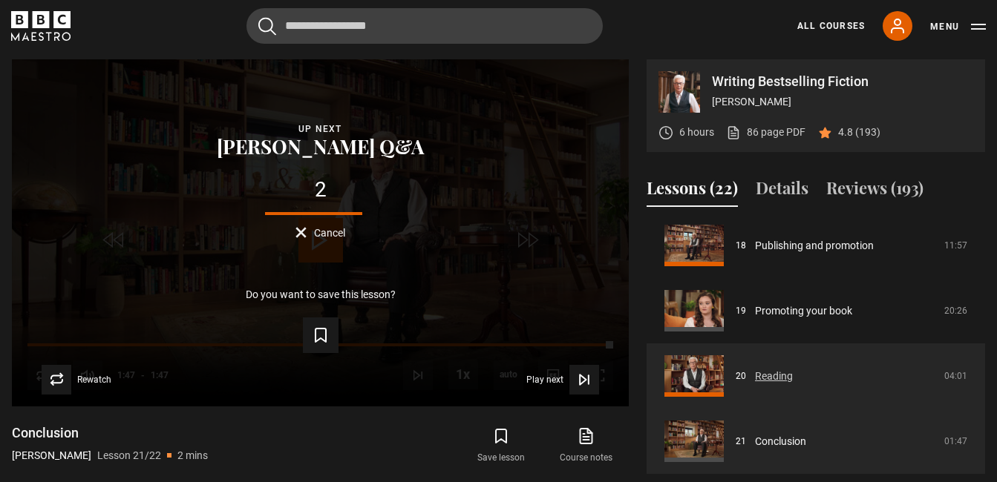
scroll to position [745, 0]
